Goal: Task Accomplishment & Management: Manage account settings

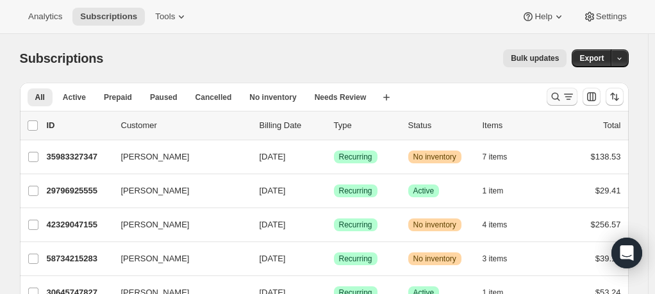
click at [570, 88] on button "Search and filter results" at bounding box center [562, 97] width 31 height 18
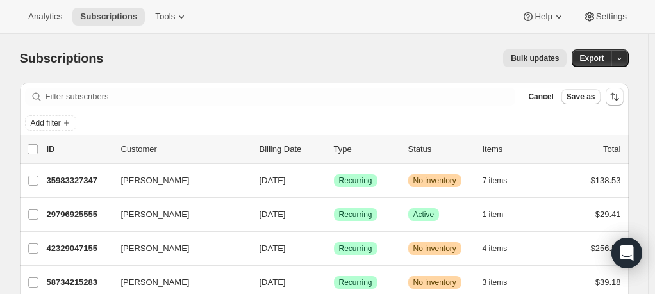
click at [568, 92] on button "Save as" at bounding box center [581, 96] width 39 height 15
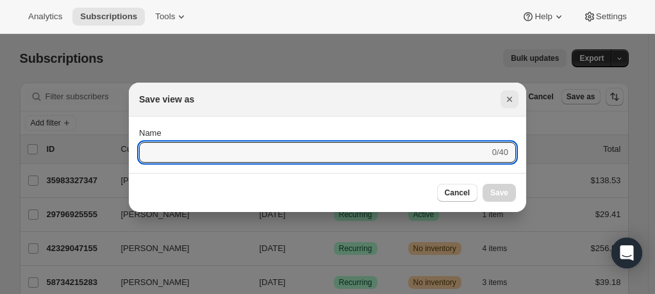
click at [510, 97] on icon "Close" at bounding box center [509, 99] width 13 height 13
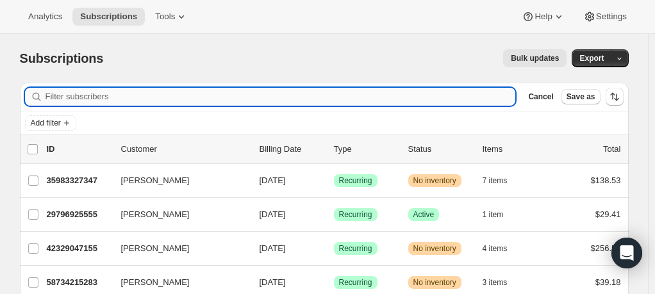
click at [246, 99] on input "Filter subscribers" at bounding box center [281, 97] width 470 height 18
paste input "[EMAIL_ADDRESS][DOMAIN_NAME]"
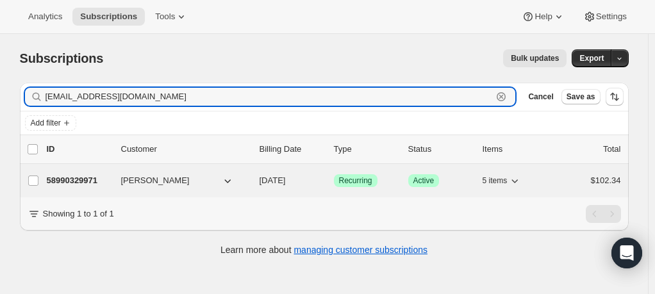
type input "[EMAIL_ADDRESS][DOMAIN_NAME]"
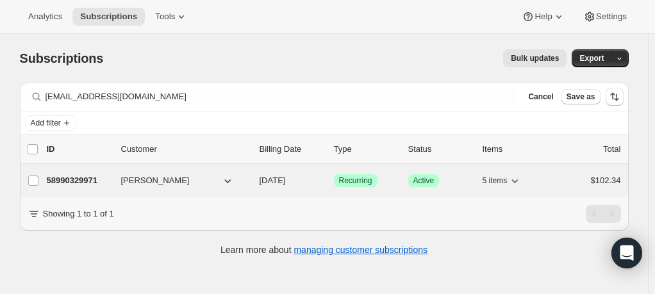
click at [176, 178] on span "[PERSON_NAME]" at bounding box center [155, 180] width 69 height 13
click at [46, 177] on label "[PERSON_NAME]" at bounding box center [33, 180] width 27 height 33
click at [38, 177] on input "[PERSON_NAME]" at bounding box center [33, 181] width 10 height 10
checkbox input "true"
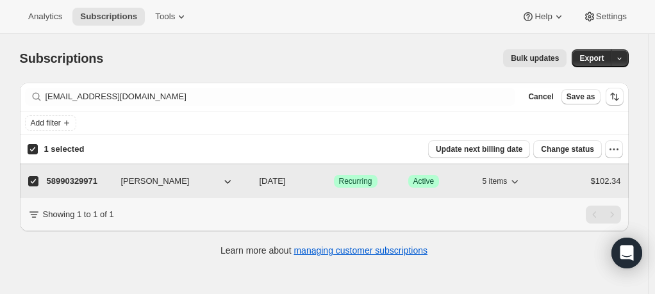
click at [111, 182] on p "58990329971" at bounding box center [79, 181] width 64 height 13
checkbox input "false"
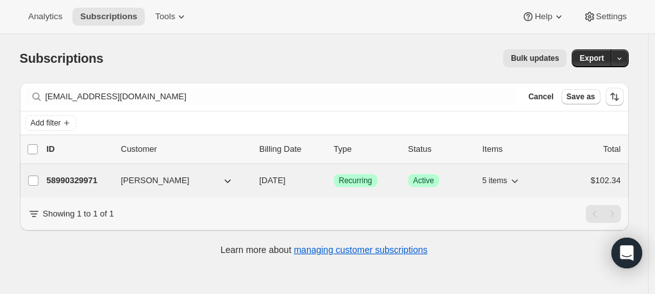
click at [87, 182] on p "58990329971" at bounding box center [79, 180] width 64 height 13
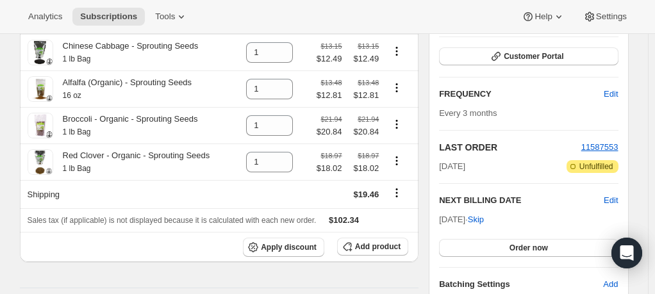
scroll to position [64, 0]
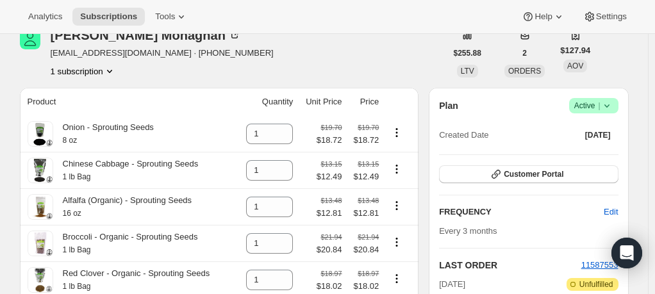
click at [617, 108] on span "Success Active |" at bounding box center [593, 105] width 49 height 15
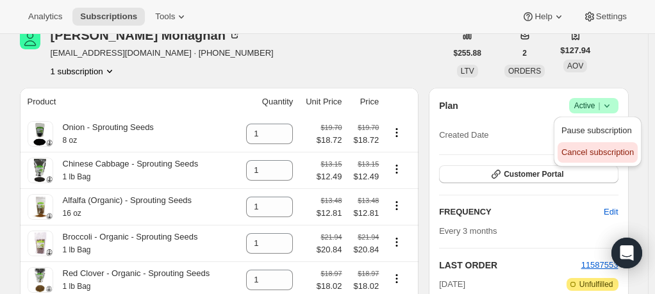
click at [594, 153] on span "Cancel subscription" at bounding box center [598, 152] width 72 height 10
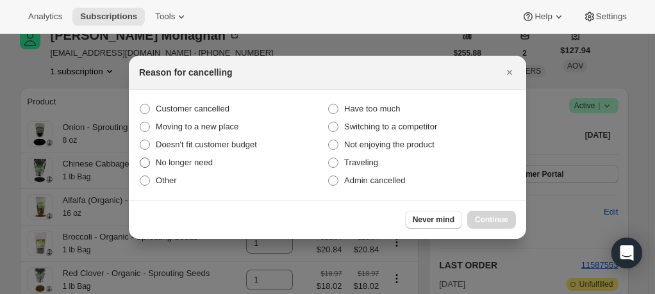
click at [145, 161] on span ":rc0:" at bounding box center [145, 163] width 10 height 10
click at [140, 158] on input "No longer need" at bounding box center [140, 158] width 1 height 1
radio input "true"
click at [487, 218] on span "Continue" at bounding box center [491, 220] width 33 height 10
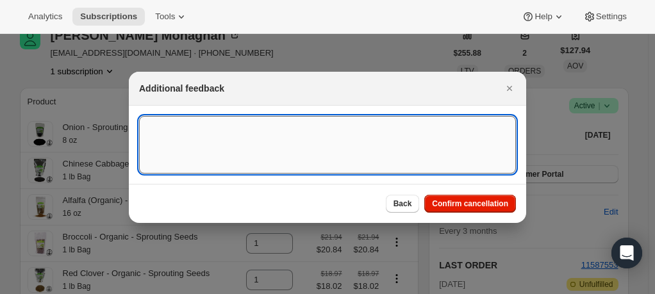
click at [245, 149] on textarea ":rc0:" at bounding box center [327, 145] width 377 height 58
type textarea "email request"
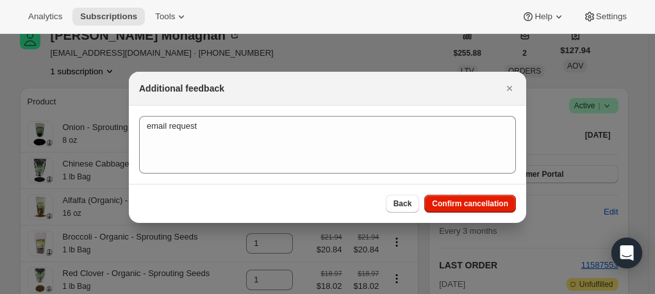
drag, startPoint x: 487, startPoint y: 197, endPoint x: 481, endPoint y: 201, distance: 6.9
click at [487, 198] on button "Confirm cancellation" at bounding box center [470, 204] width 92 height 18
